Goal: Information Seeking & Learning: Learn about a topic

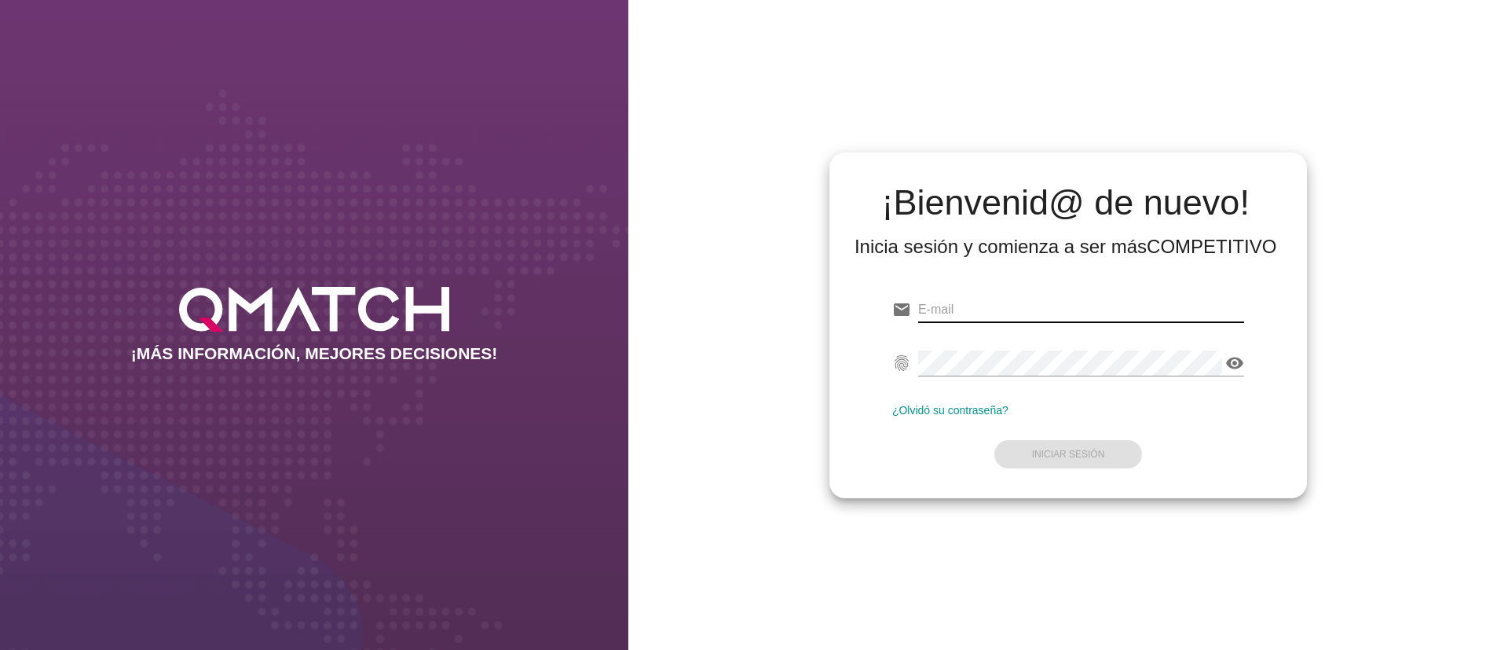
click at [977, 300] on input "email" at bounding box center [1081, 309] width 326 height 25
paste input "[EMAIL_ADDRESS][DOMAIN_NAME]"
type input "[EMAIL_ADDRESS][DOMAIN_NAME]"
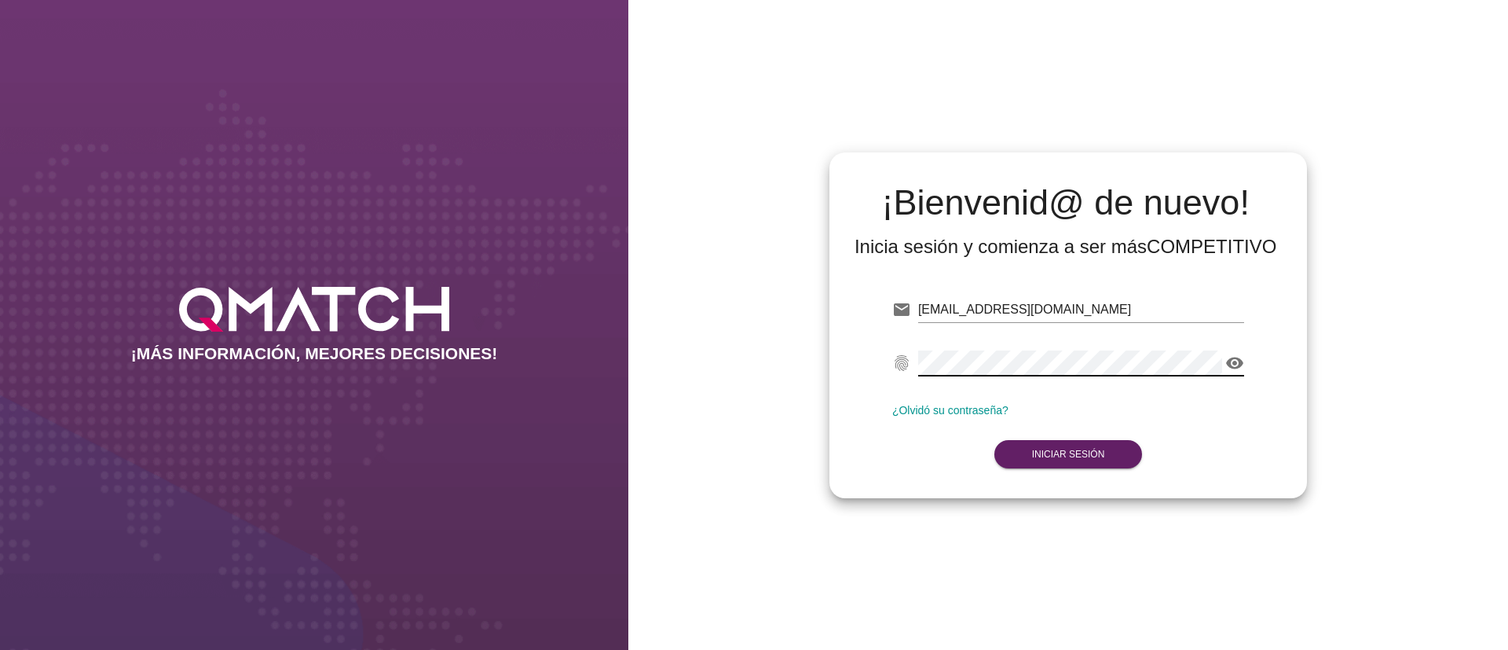
click at [1228, 359] on icon "visibility" at bounding box center [1234, 362] width 19 height 19
click at [1056, 454] on strong "Iniciar Sesión" at bounding box center [1068, 453] width 73 height 11
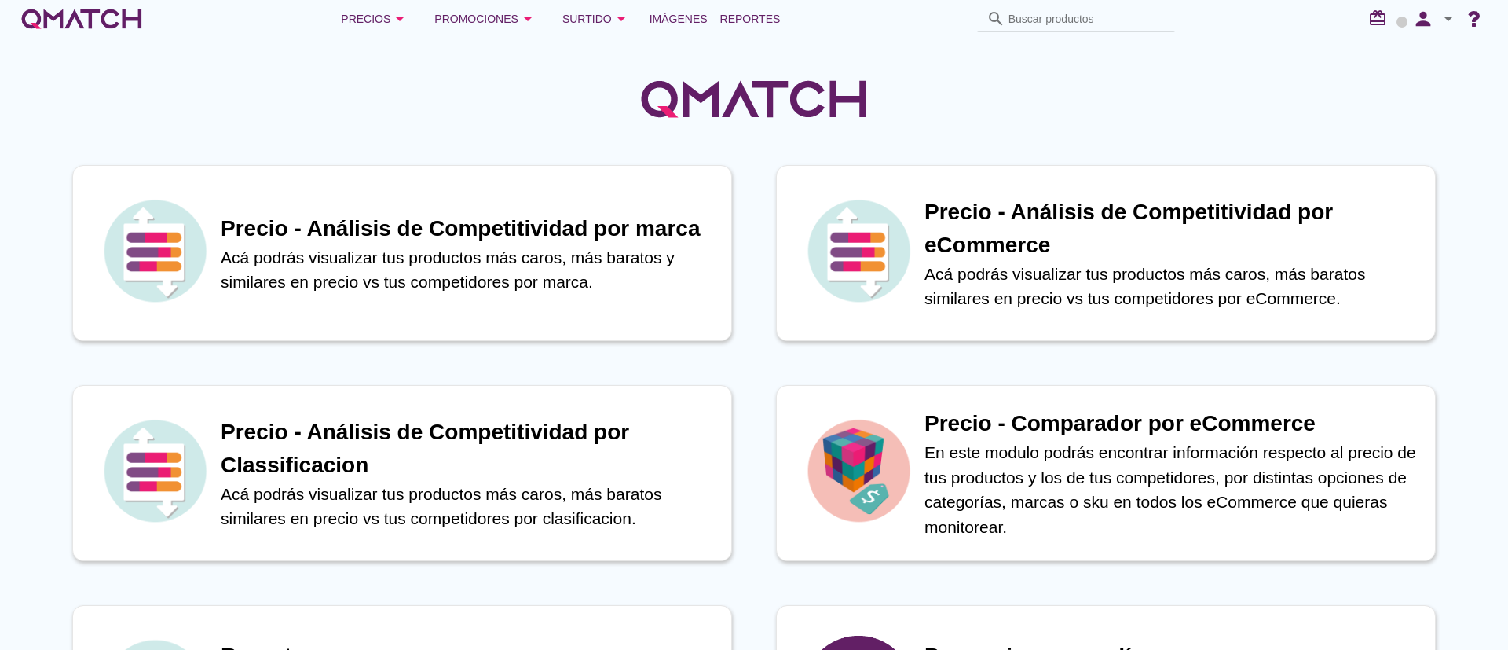
click at [1441, 107] on div at bounding box center [754, 90] width 1508 height 105
click at [386, 29] on button "Precios arrow_drop_down" at bounding box center [374, 18] width 93 height 31
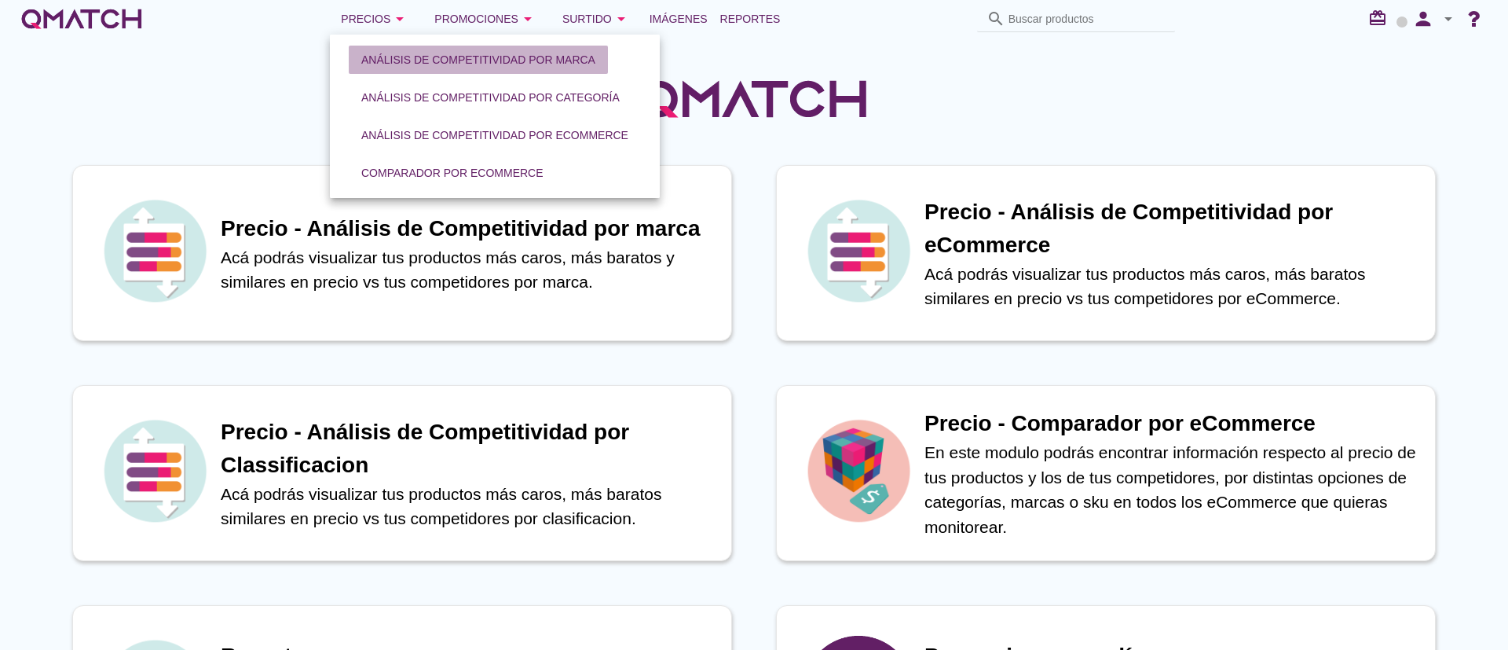
click at [423, 68] on button "Análisis de competitividad por marca" at bounding box center [478, 60] width 259 height 28
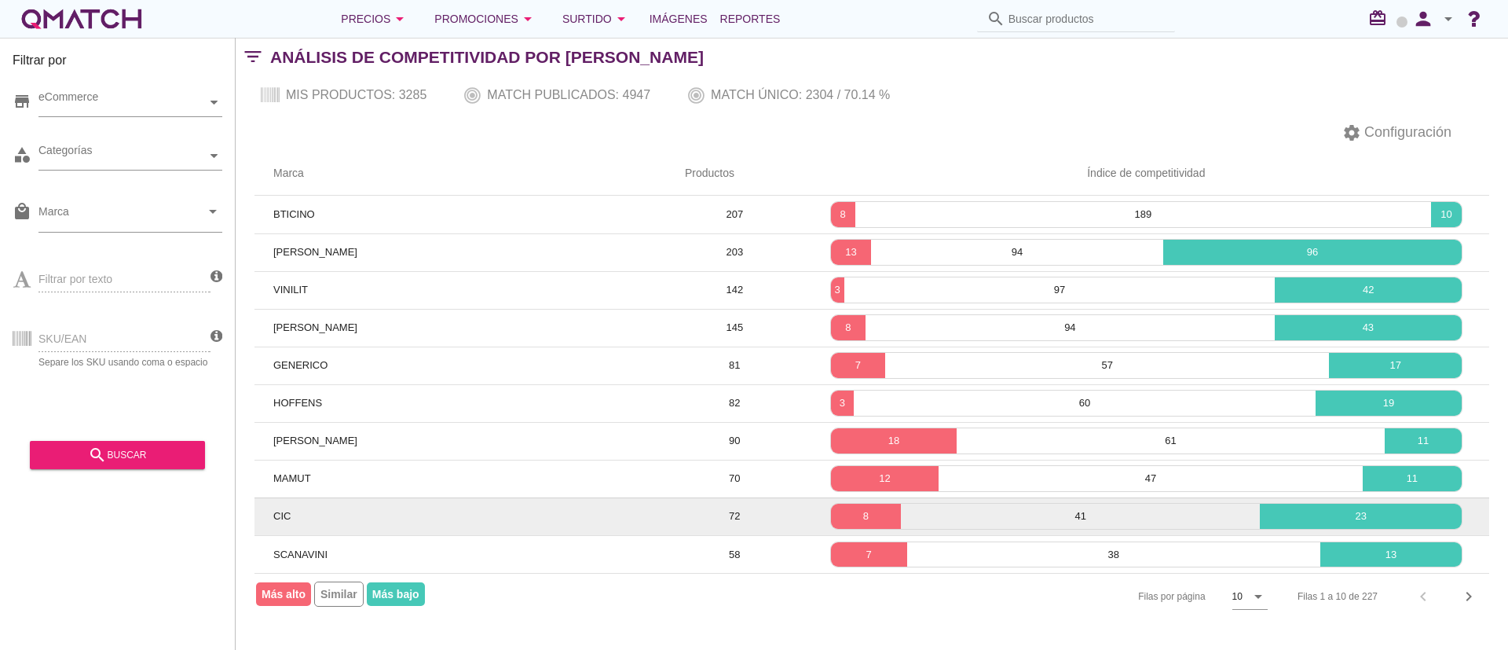
click at [356, 518] on td "CIC" at bounding box center [460, 516] width 412 height 38
click at [285, 531] on td "CIC" at bounding box center [460, 516] width 412 height 38
click at [287, 525] on td "CIC" at bounding box center [460, 516] width 412 height 38
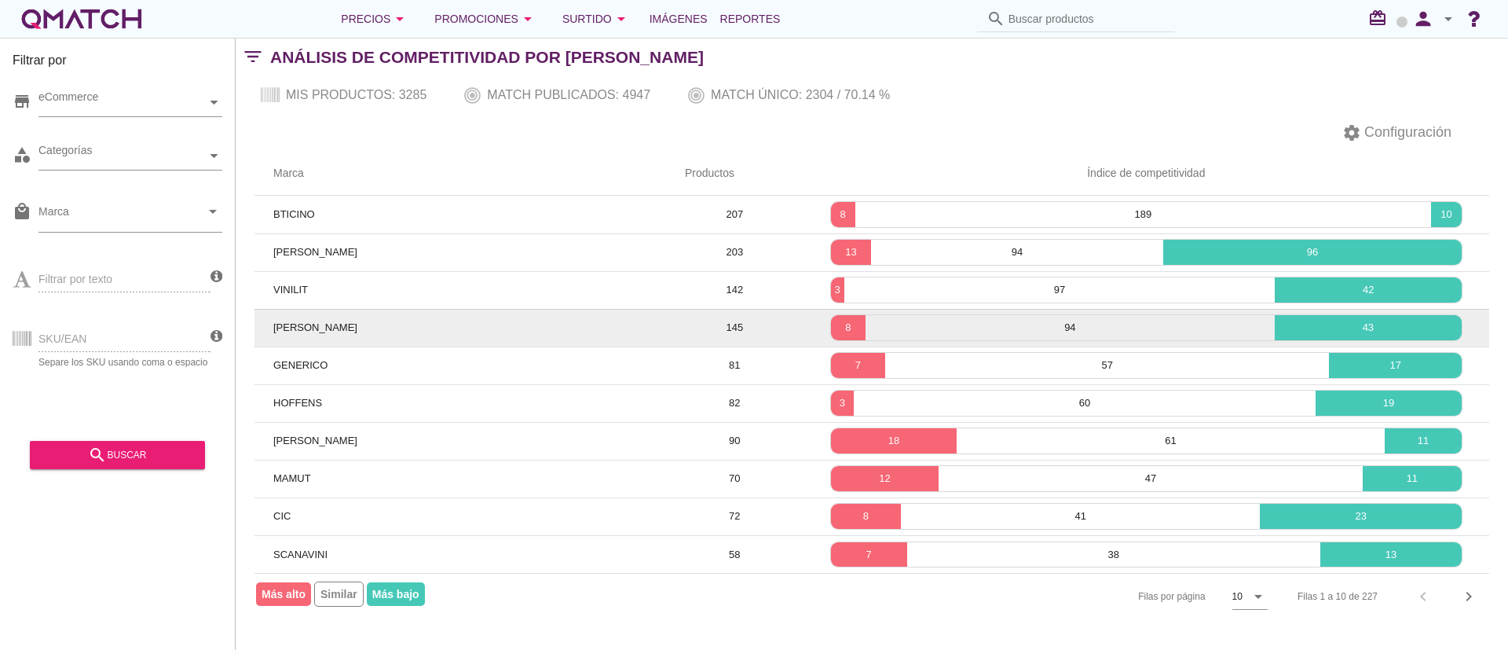
click at [372, 325] on td "[PERSON_NAME]" at bounding box center [460, 328] width 412 height 38
click at [367, 341] on td "[PERSON_NAME]" at bounding box center [460, 328] width 412 height 38
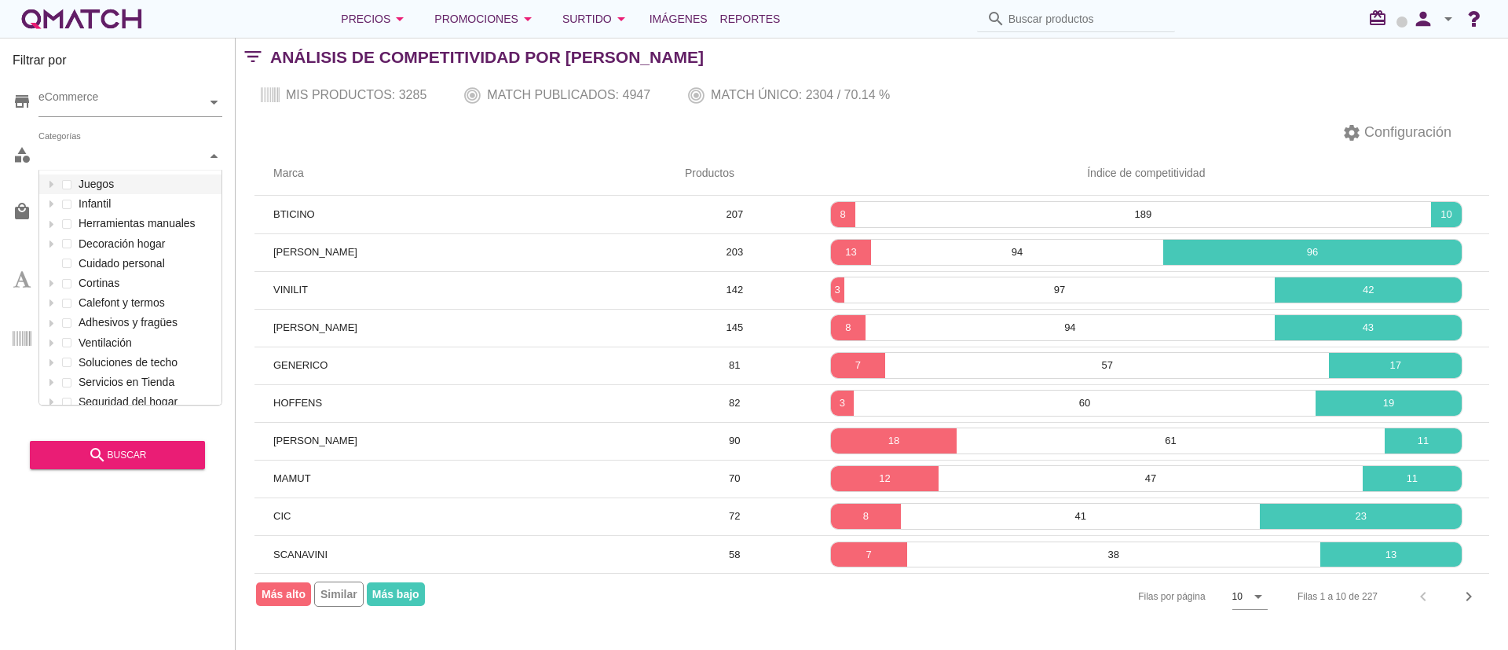
click at [108, 156] on div "Categorías" at bounding box center [122, 156] width 168 height 16
type input "muebles"
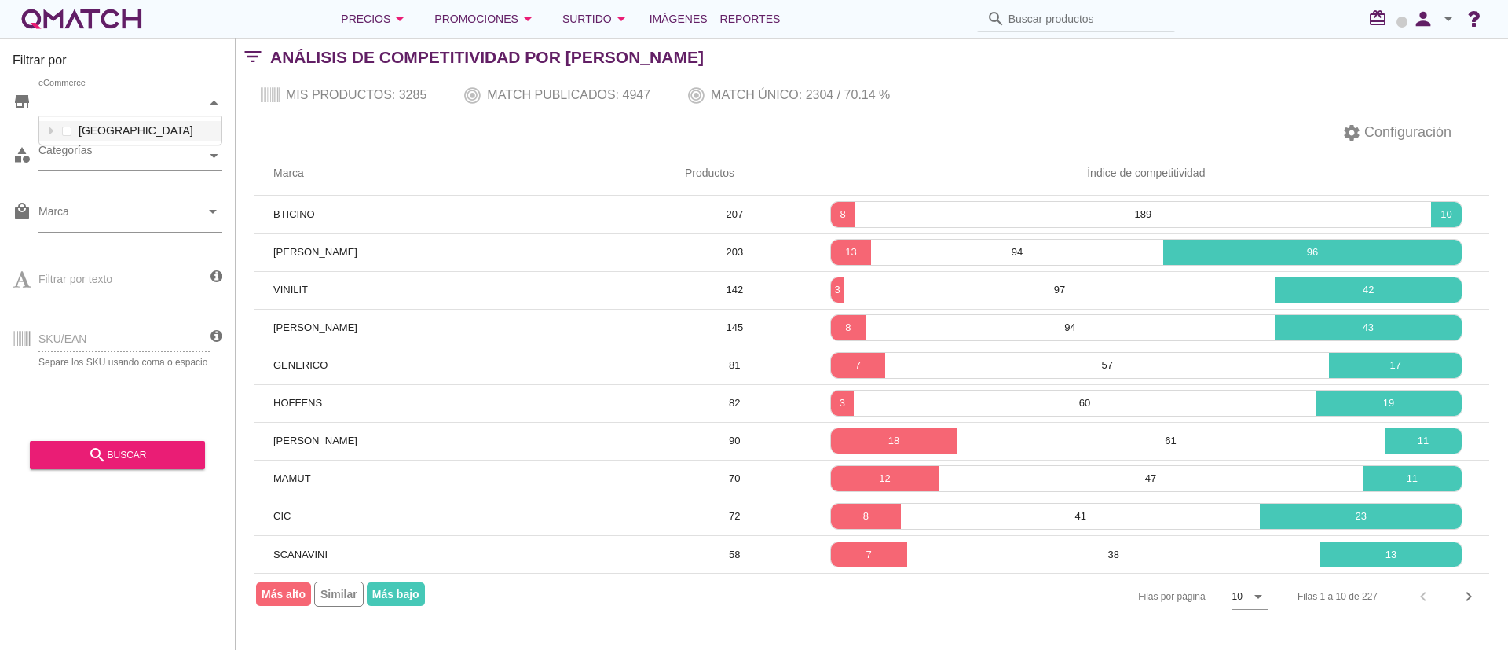
click at [105, 108] on div "eCommerce" at bounding box center [122, 102] width 168 height 16
click at [489, 16] on div "Promociones arrow_drop_down" at bounding box center [485, 18] width 103 height 19
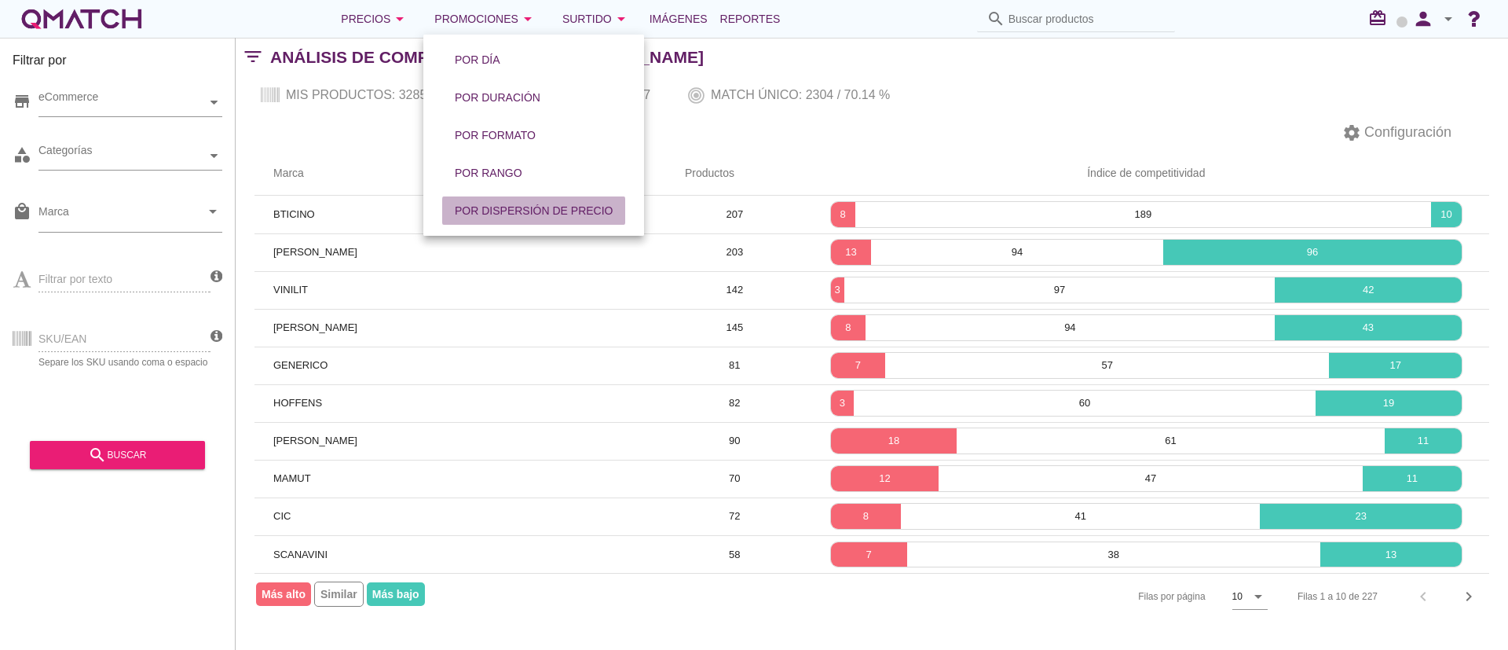
click at [513, 214] on div "Por dispersión de precio" at bounding box center [534, 211] width 158 height 16
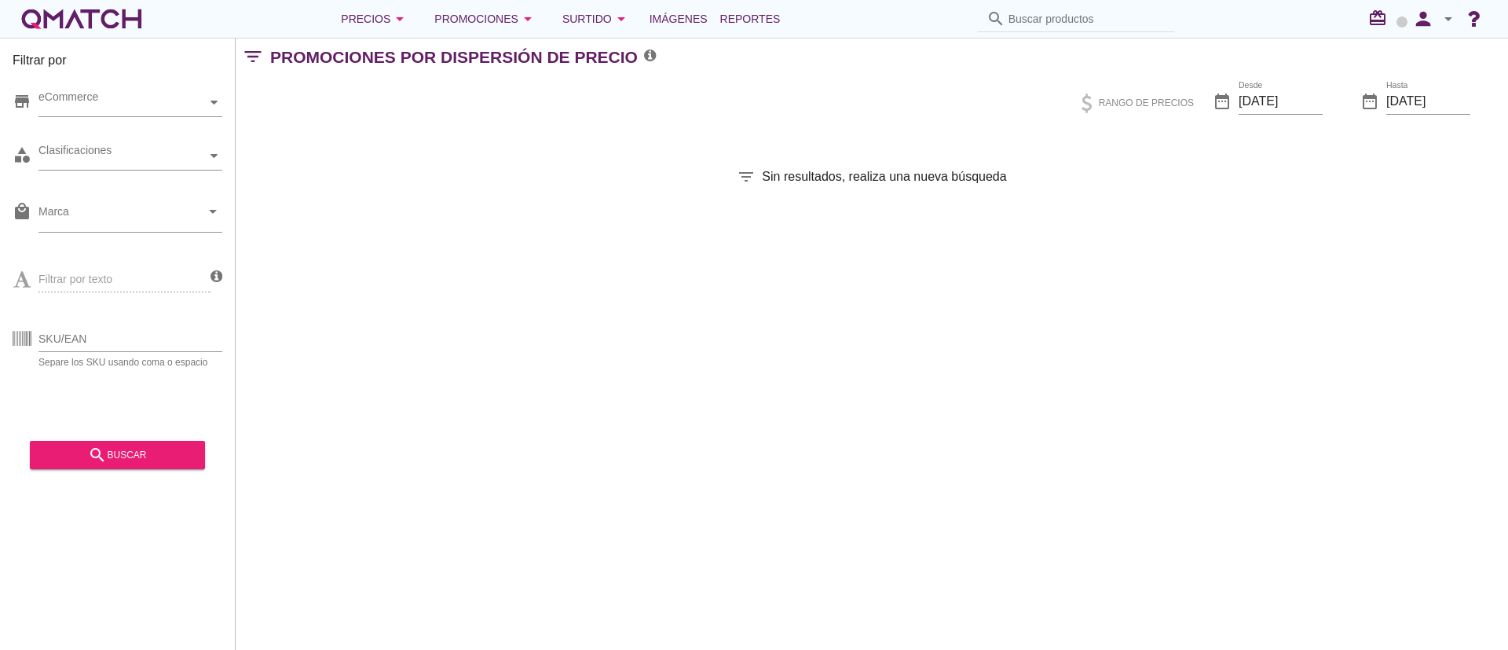
click at [1272, 36] on div "Precios arrow_drop_down Promociones arrow_drop_down Surtido arrow_drop_down Imá…" at bounding box center [754, 19] width 1508 height 38
click at [91, 33] on div "white-qmatch-logo" at bounding box center [82, 18] width 126 height 31
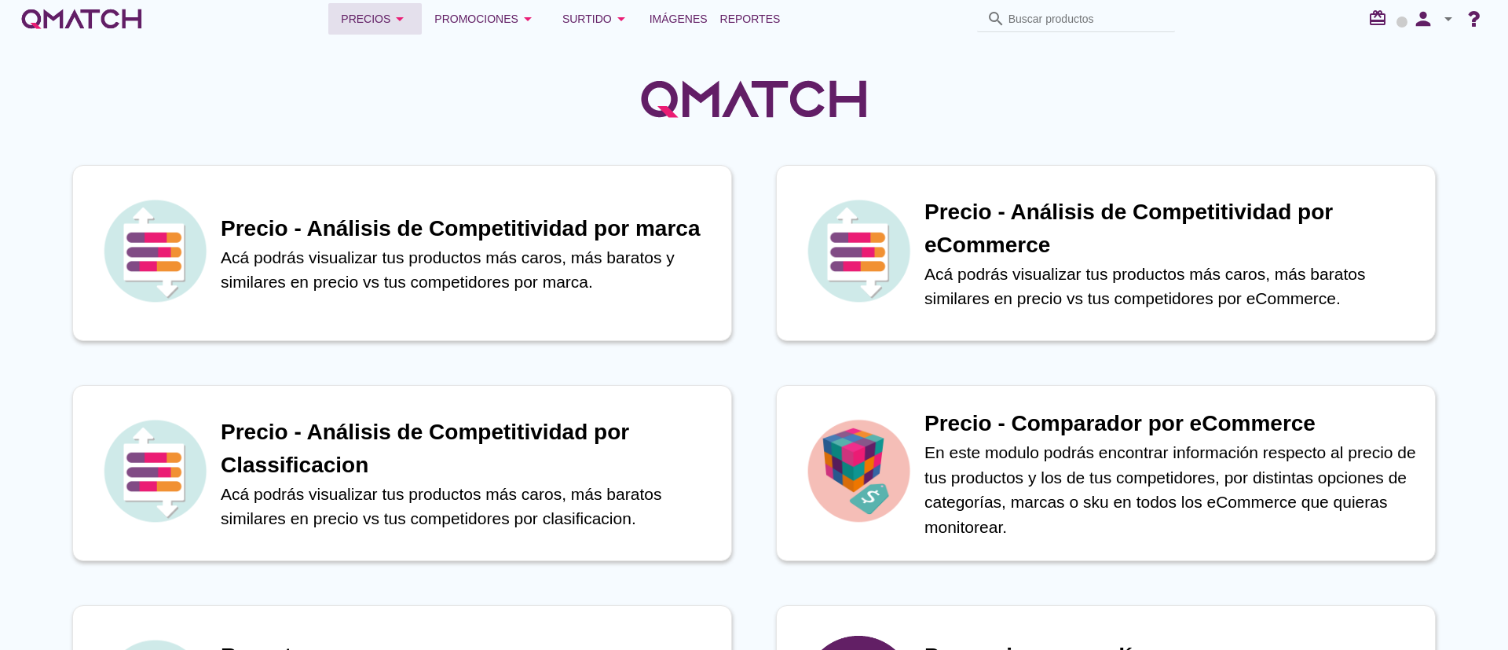
click at [397, 27] on icon "arrow_drop_down" at bounding box center [399, 18] width 19 height 19
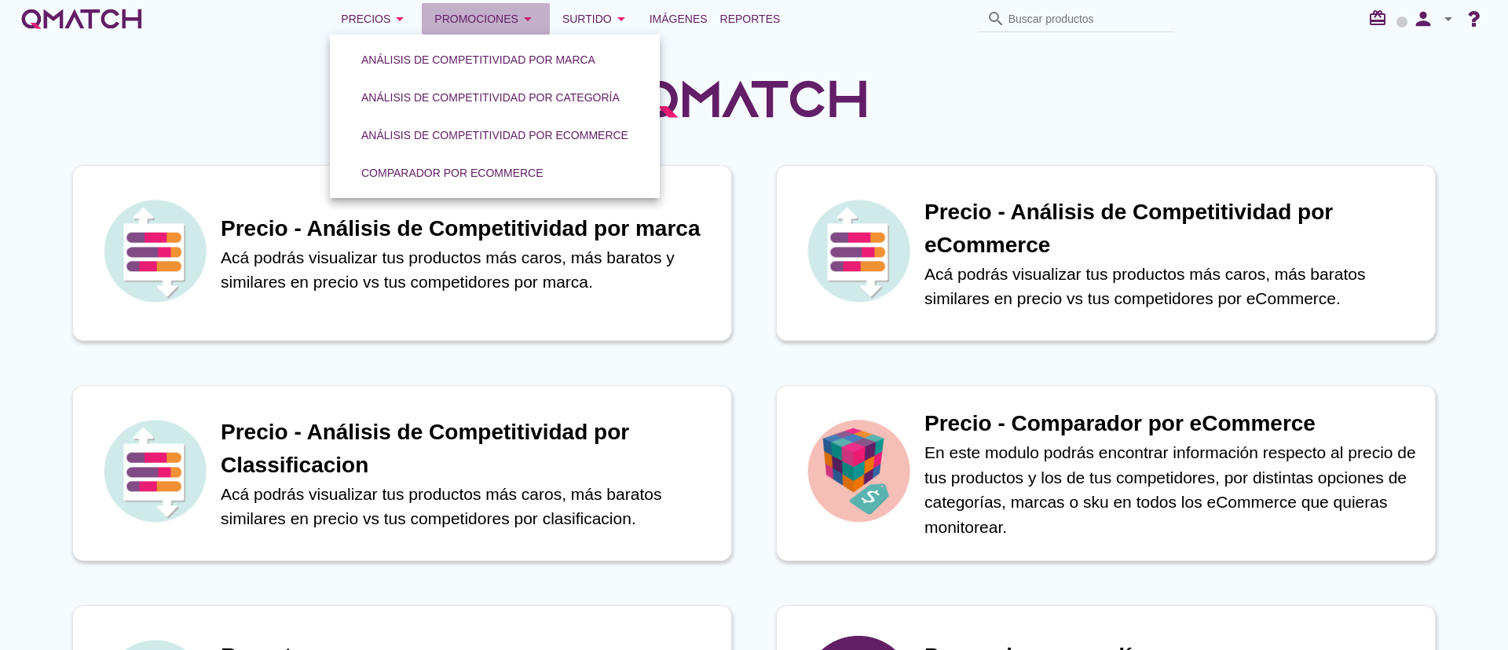
click at [464, 9] on div "Promociones arrow_drop_down" at bounding box center [485, 18] width 103 height 19
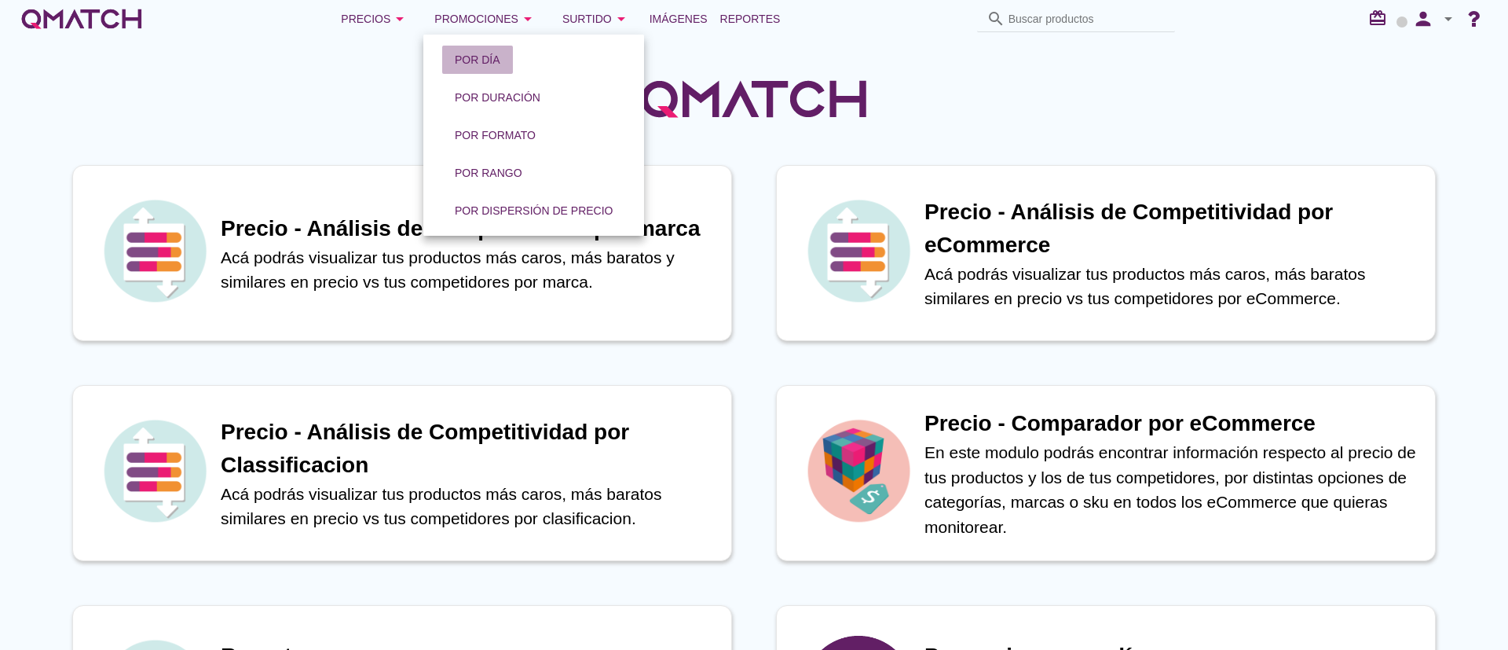
click at [472, 49] on button "Por día" at bounding box center [477, 60] width 71 height 28
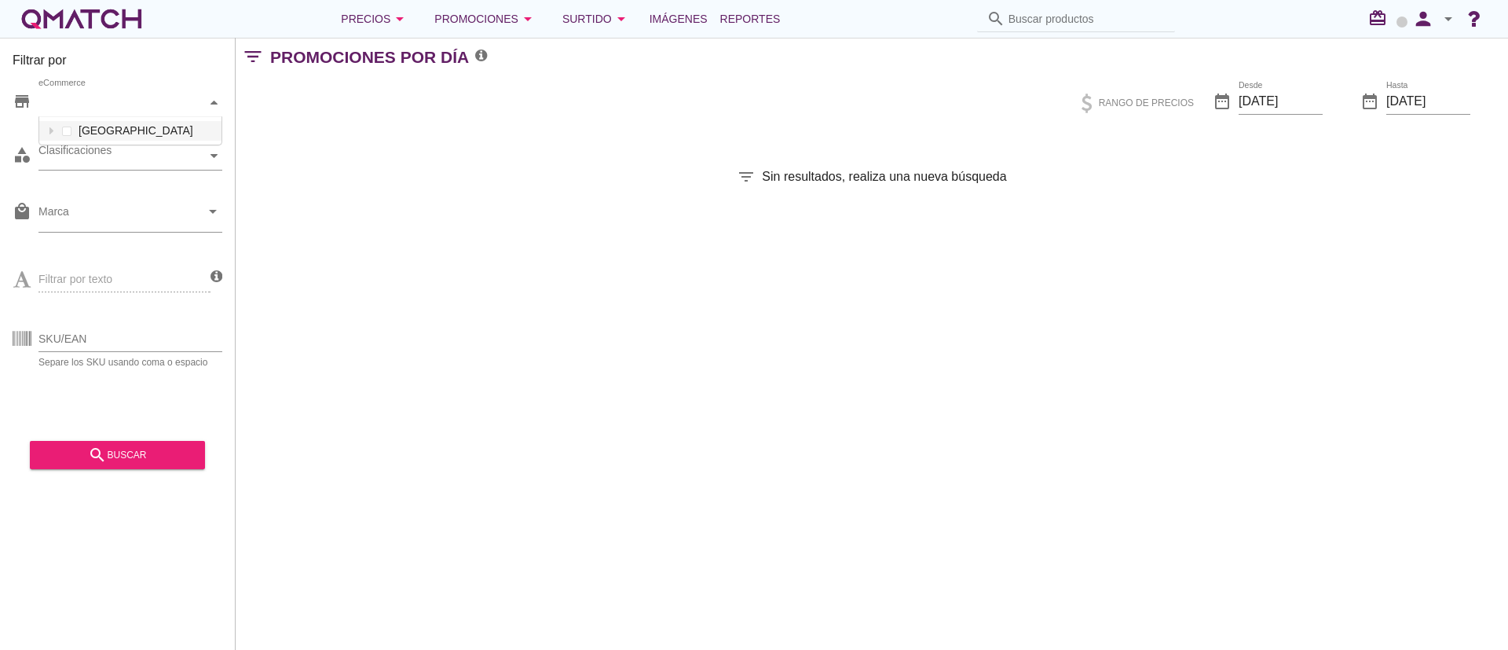
click at [98, 100] on div "eCommerce" at bounding box center [122, 102] width 168 height 16
